Goal: Navigation & Orientation: Go to known website

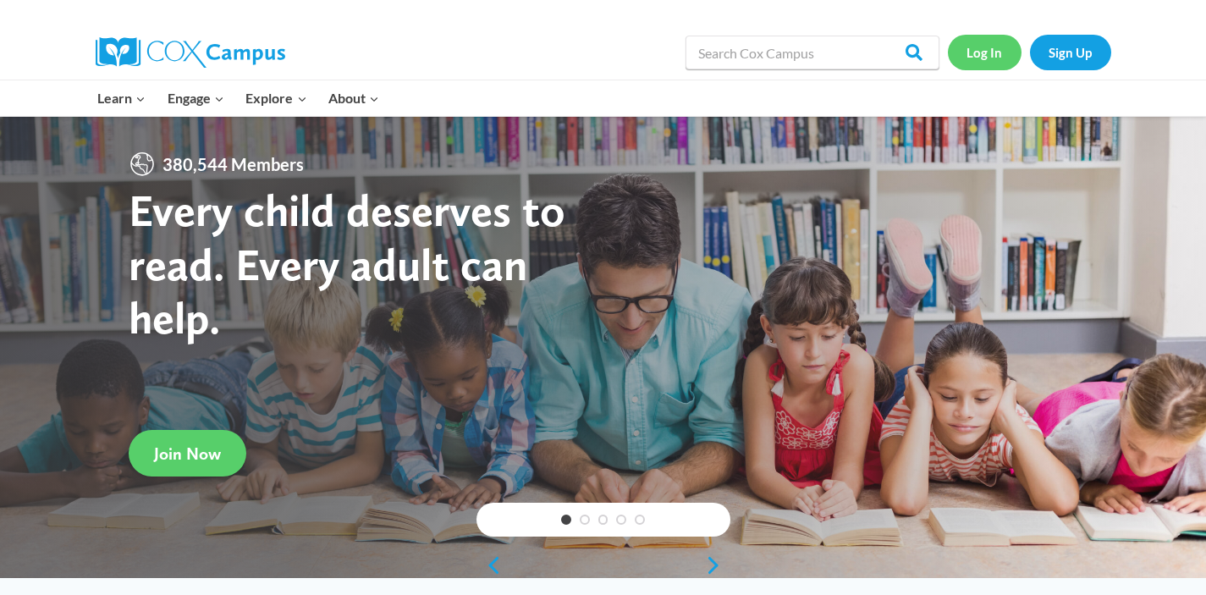
click at [970, 64] on link "Log In" at bounding box center [985, 52] width 74 height 35
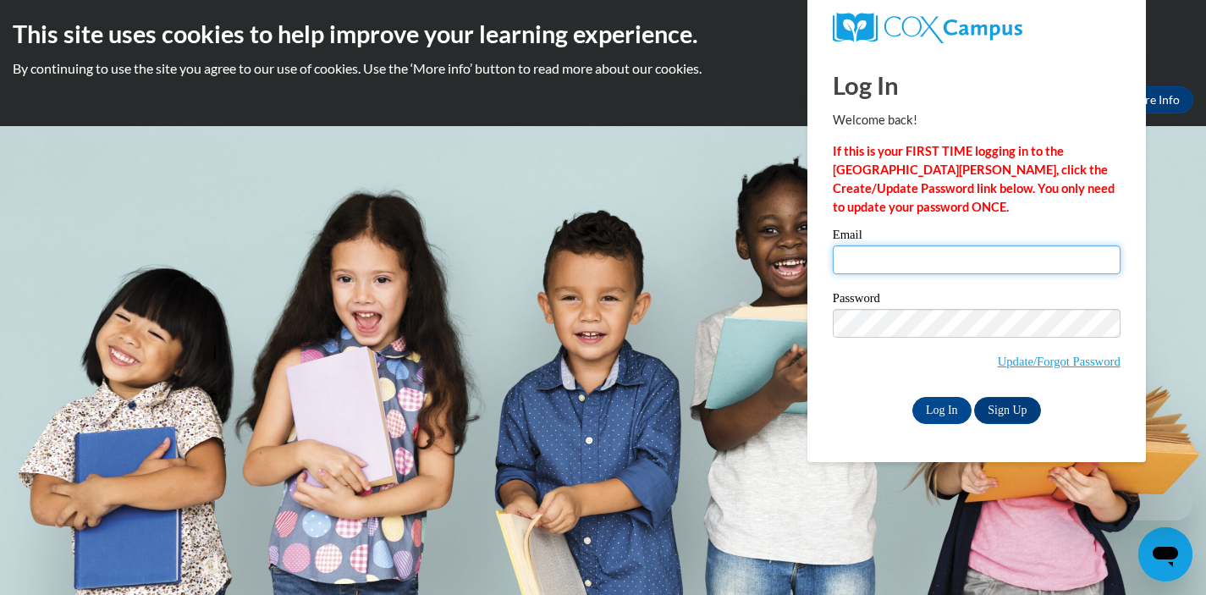
click at [910, 257] on input "Email" at bounding box center [977, 259] width 288 height 29
